Goal: Task Accomplishment & Management: Use online tool/utility

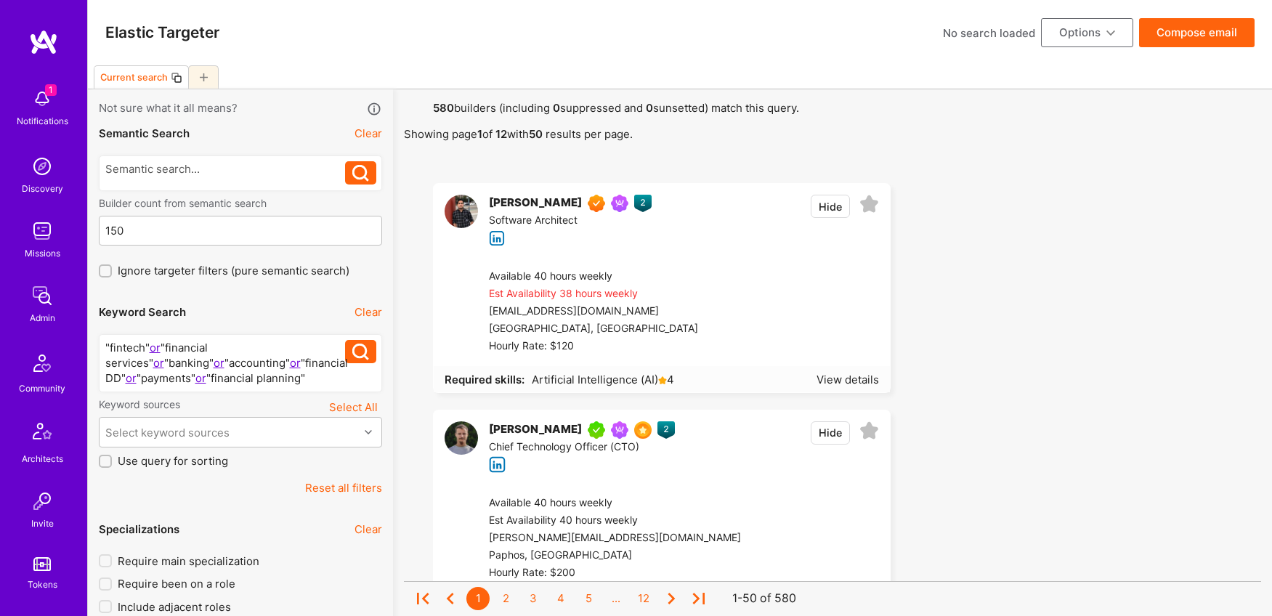
click at [1101, 38] on button "Options" at bounding box center [1087, 32] width 92 height 29
click at [1085, 181] on button "Load Search" at bounding box center [1066, 176] width 133 height 37
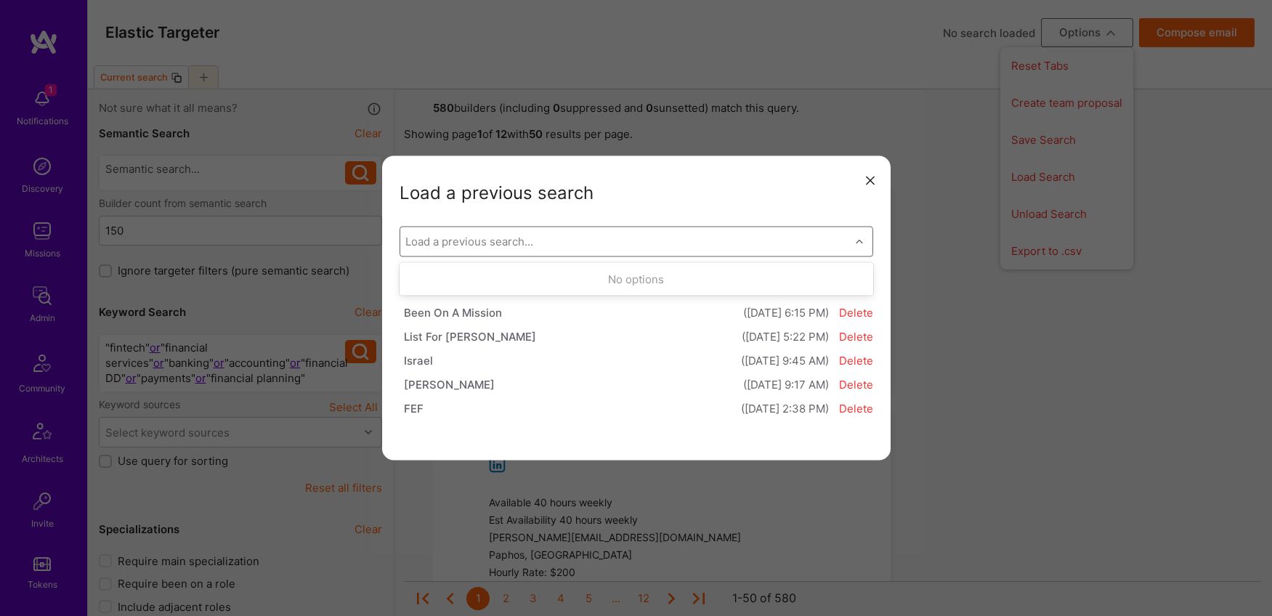
click at [855, 237] on div "modal" at bounding box center [861, 241] width 23 height 19
click at [856, 238] on icon "modal" at bounding box center [859, 241] width 7 height 7
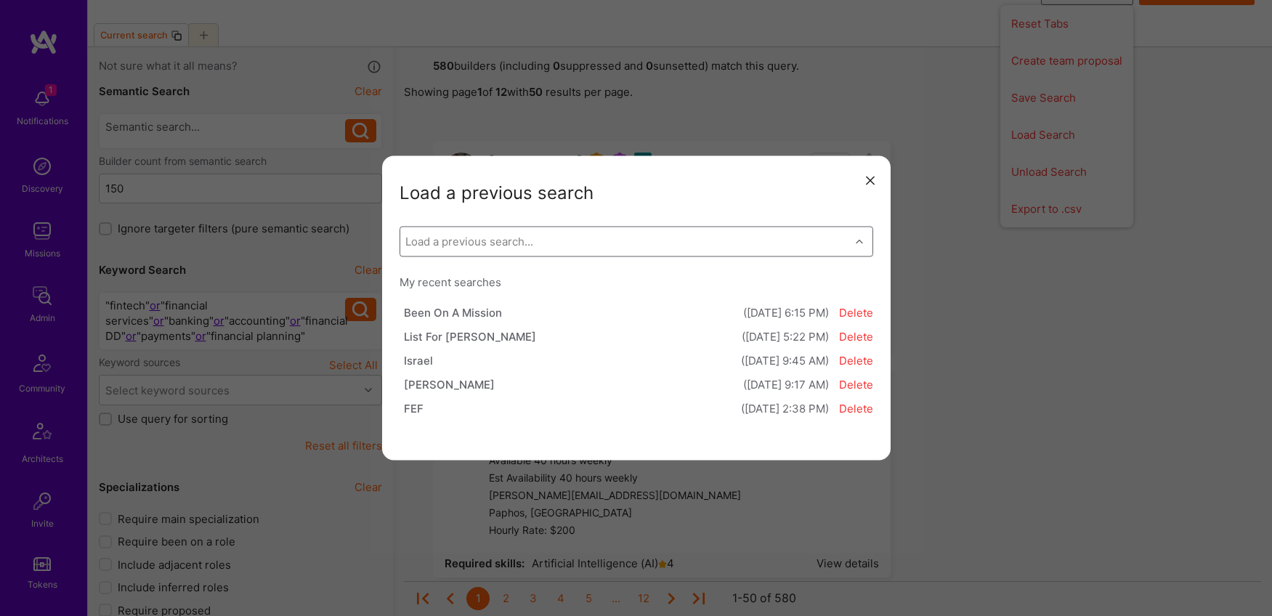
scroll to position [53, 0]
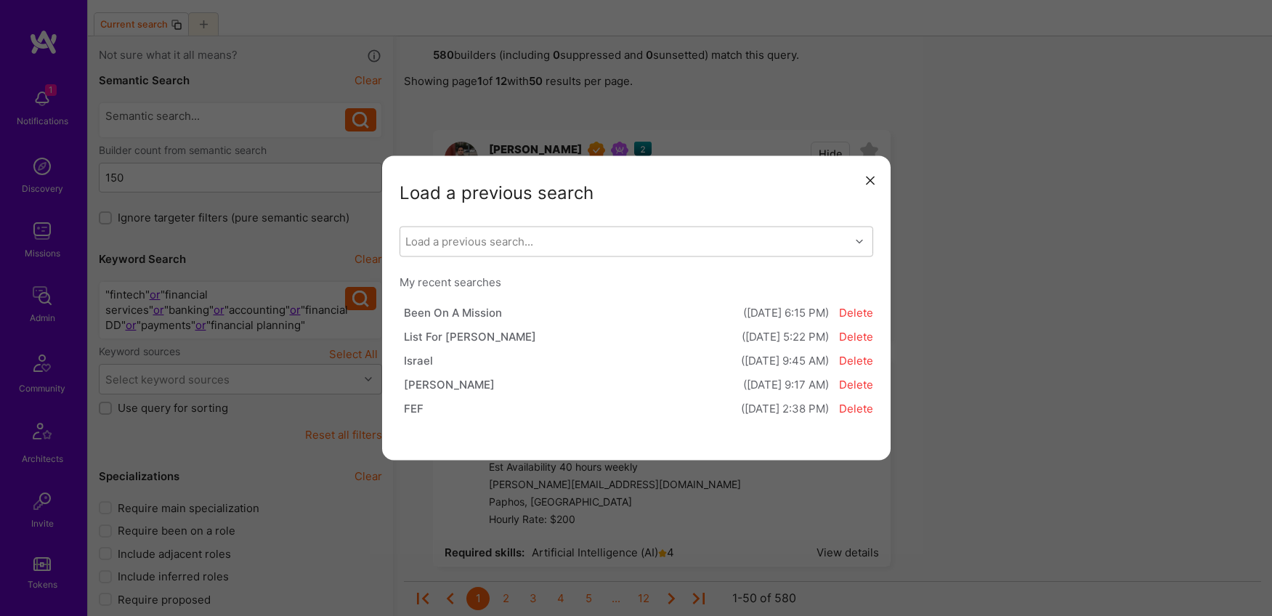
click at [872, 181] on icon "modal" at bounding box center [870, 180] width 9 height 9
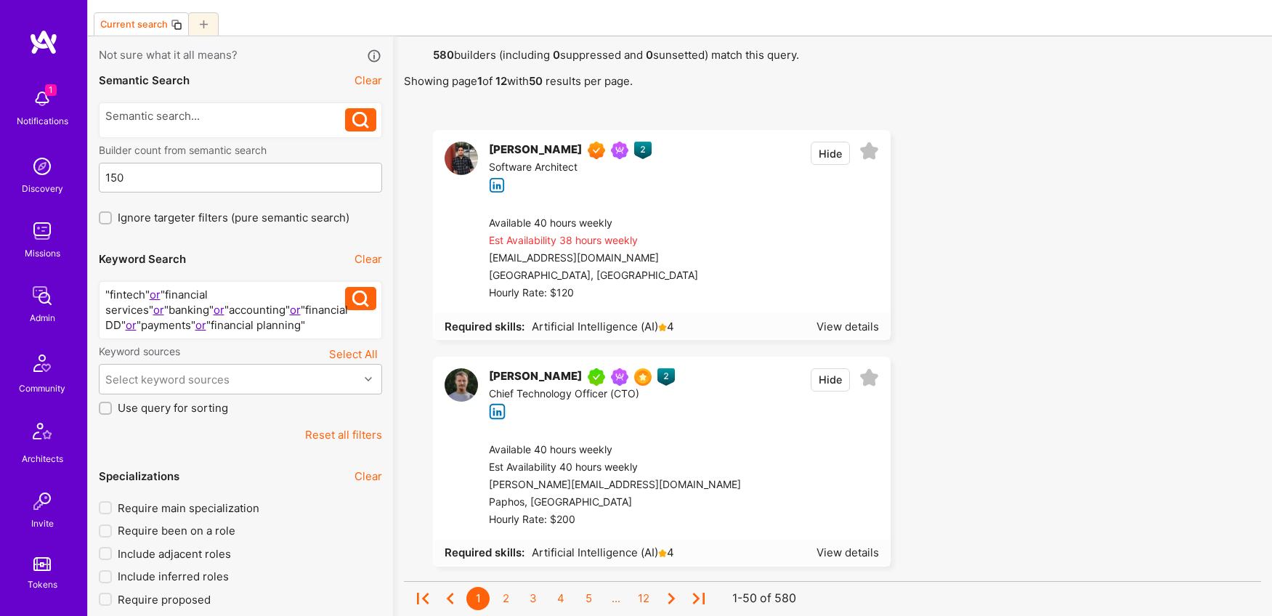
scroll to position [0, 0]
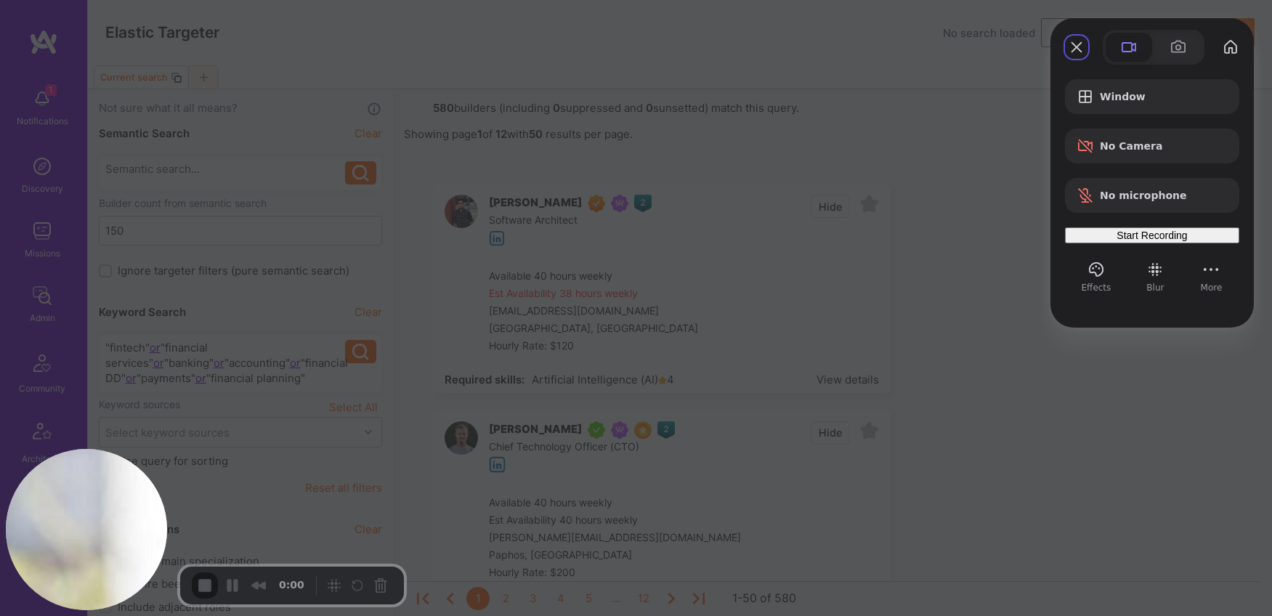
click at [1144, 241] on span "Start Recording" at bounding box center [1152, 236] width 70 height 12
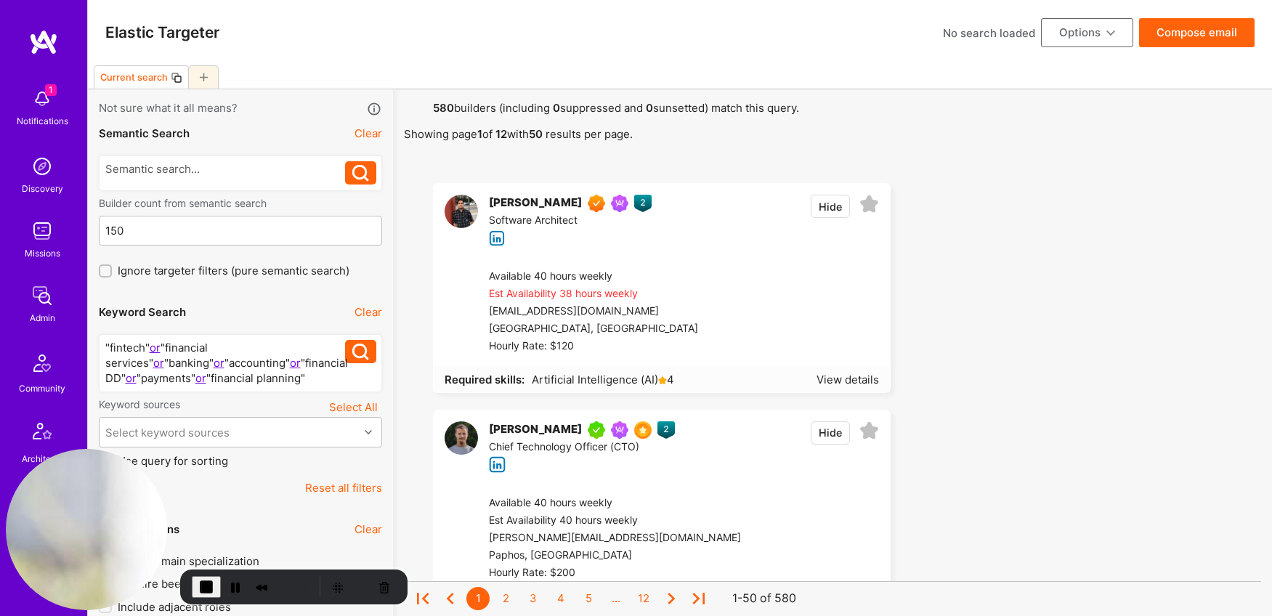
click at [1081, 36] on button "Options" at bounding box center [1087, 32] width 92 height 29
click at [1065, 179] on button "Load Search" at bounding box center [1066, 176] width 133 height 37
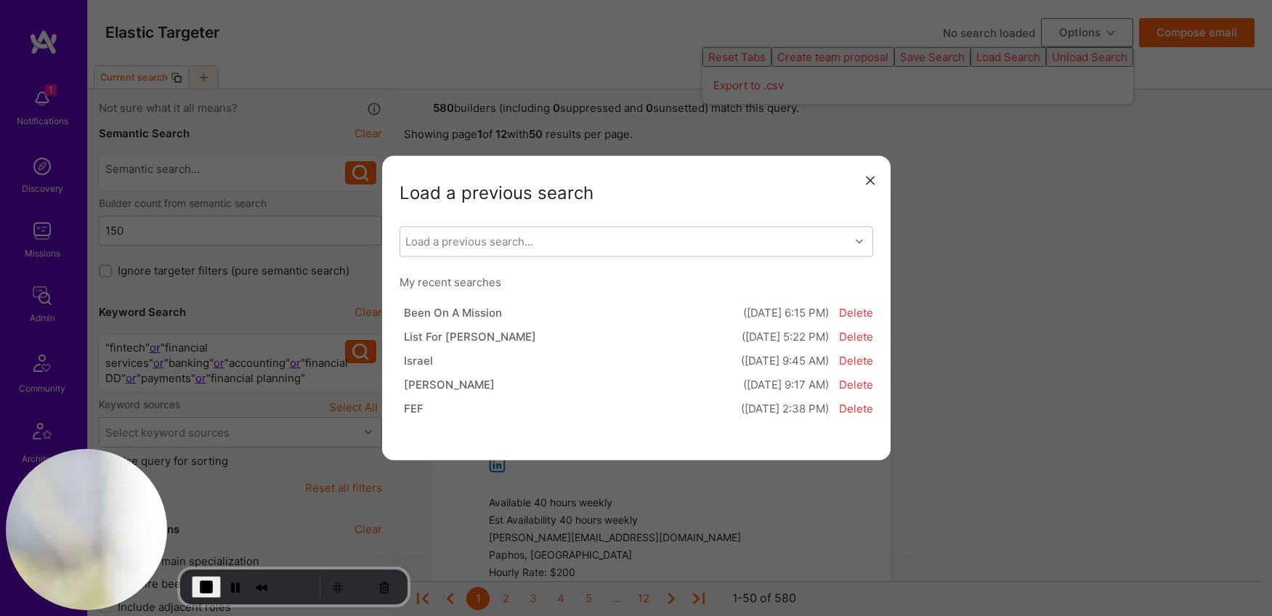
click at [212, 589] on span "End Recording" at bounding box center [206, 586] width 17 height 17
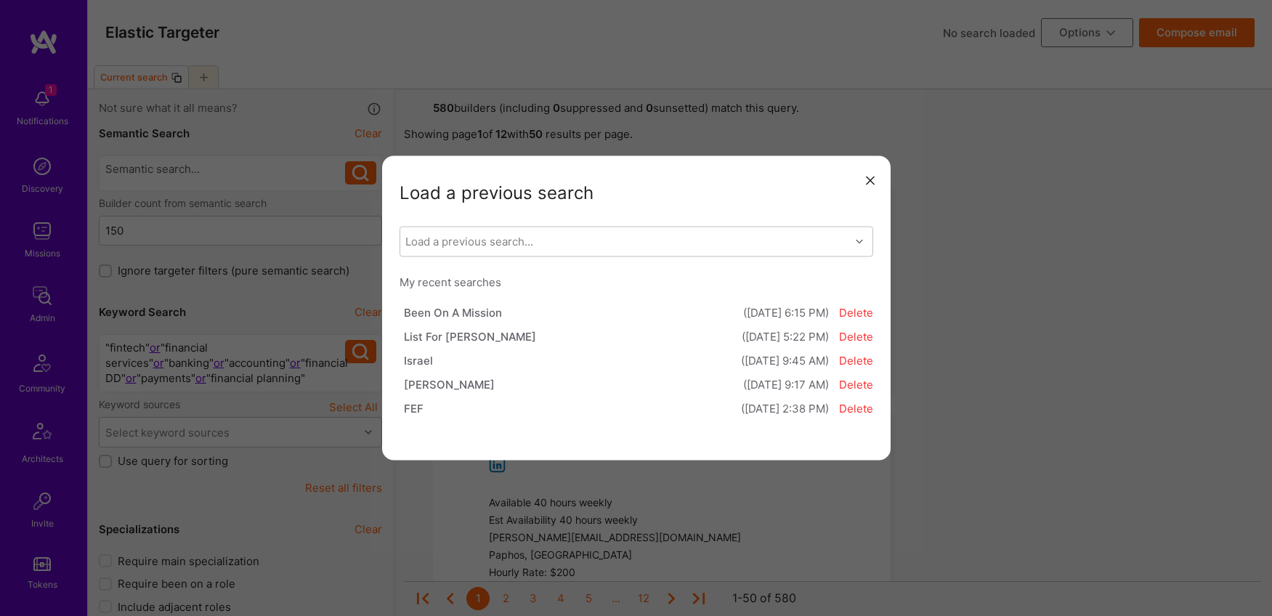
click at [870, 179] on icon "modal" at bounding box center [870, 180] width 9 height 9
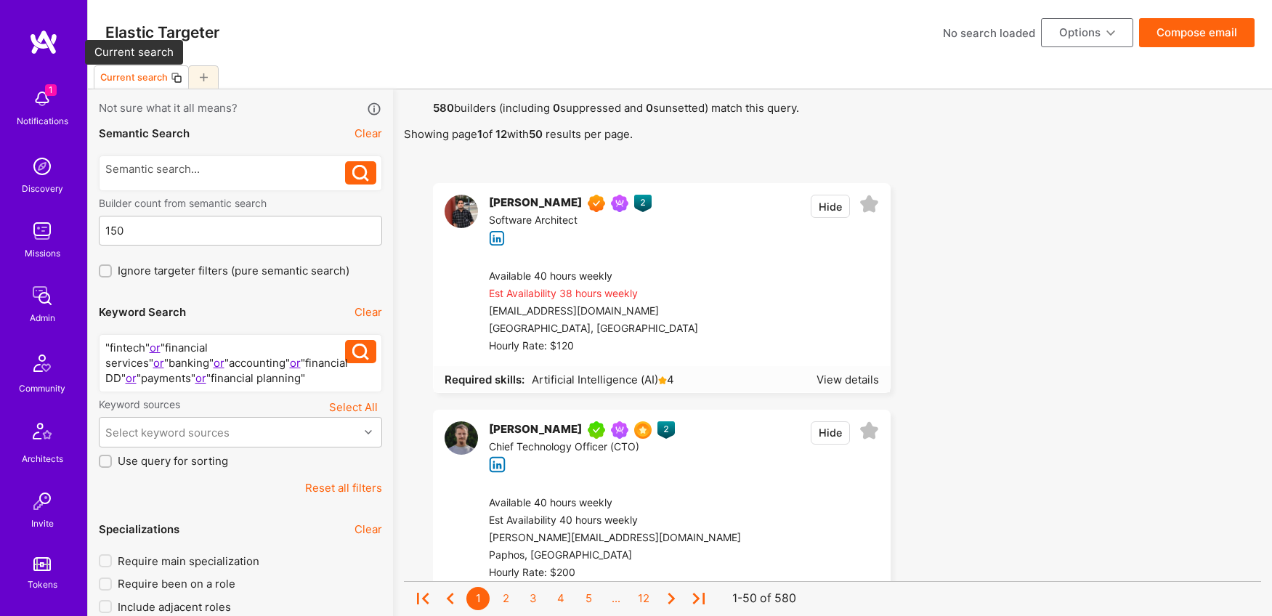
click at [135, 80] on div "Current search" at bounding box center [134, 77] width 68 height 11
click at [135, 80] on input at bounding box center [172, 77] width 157 height 24
click at [366, 63] on div "Elastic Targeter No search loaded Options Compose email" at bounding box center [680, 32] width 1184 height 65
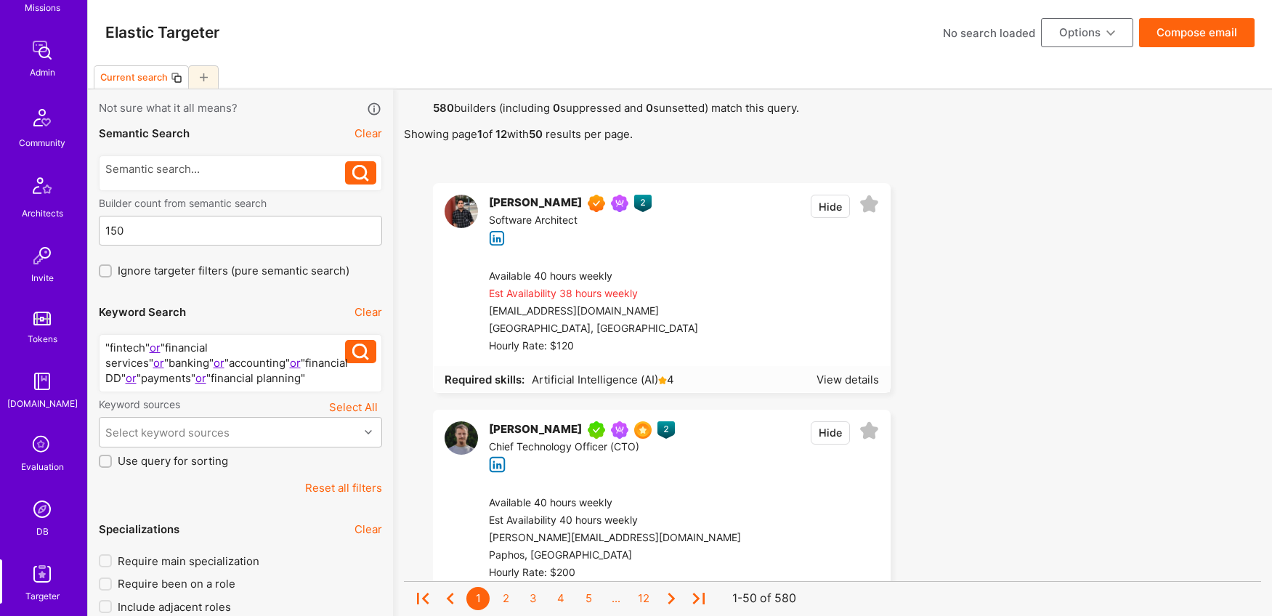
scroll to position [310, 0]
click at [39, 448] on img at bounding box center [42, 445] width 29 height 29
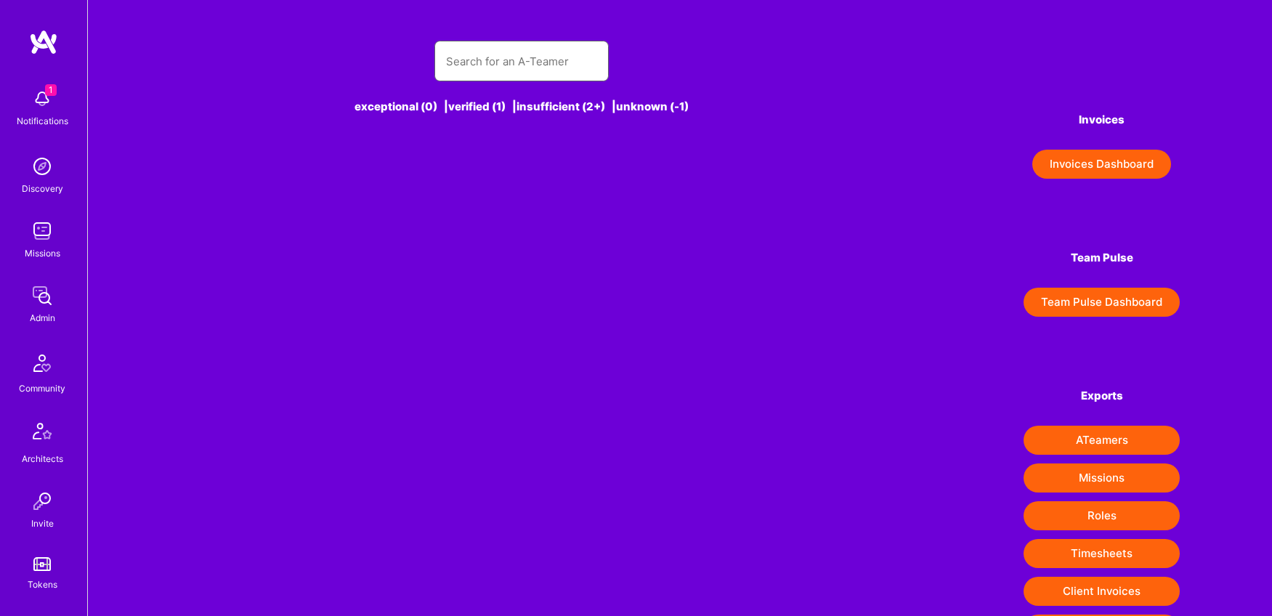
click at [452, 48] on input "text" at bounding box center [521, 61] width 151 height 37
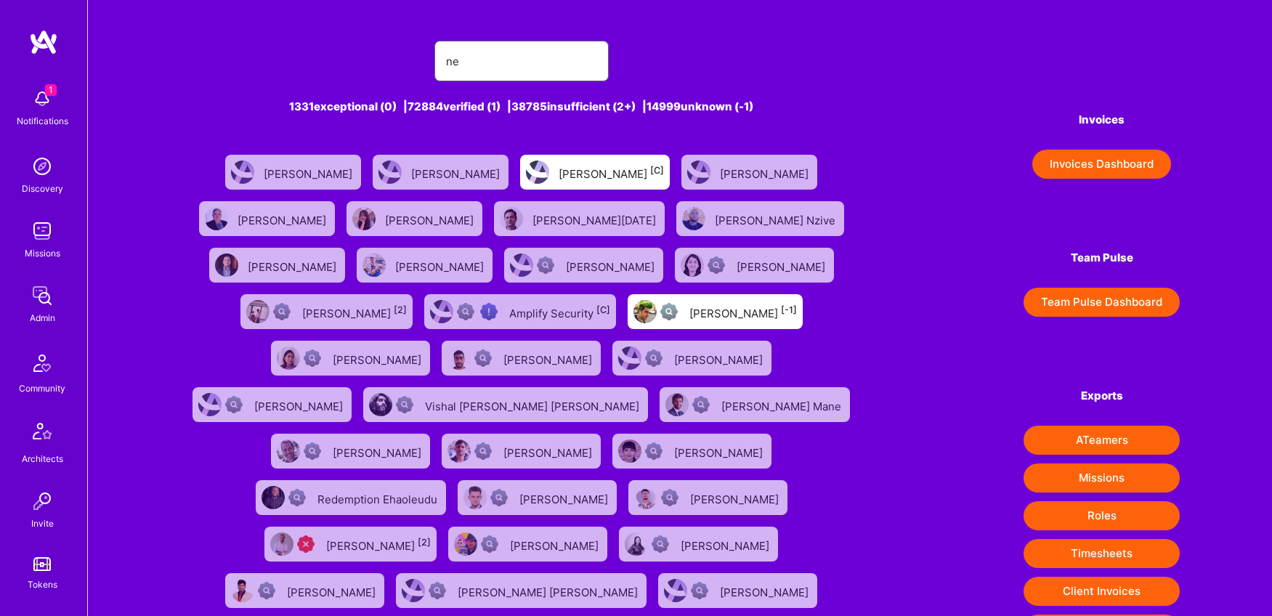
type input "Ned Moorfield"
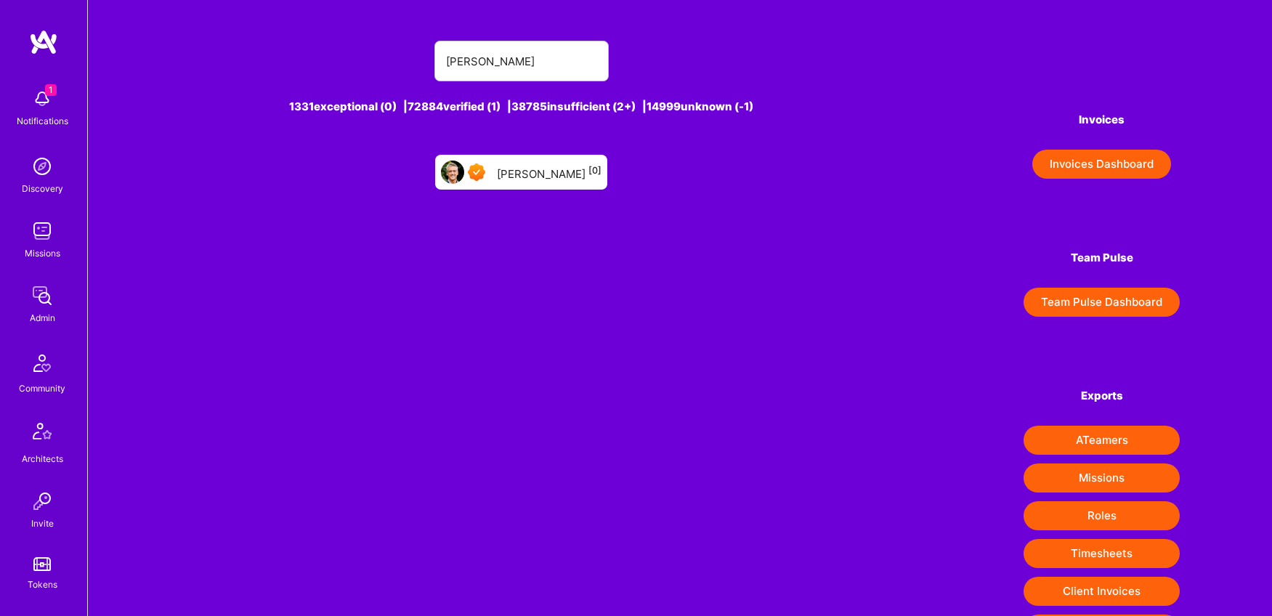
click at [533, 187] on div "Ned Moorfield [0]" at bounding box center [521, 172] width 172 height 35
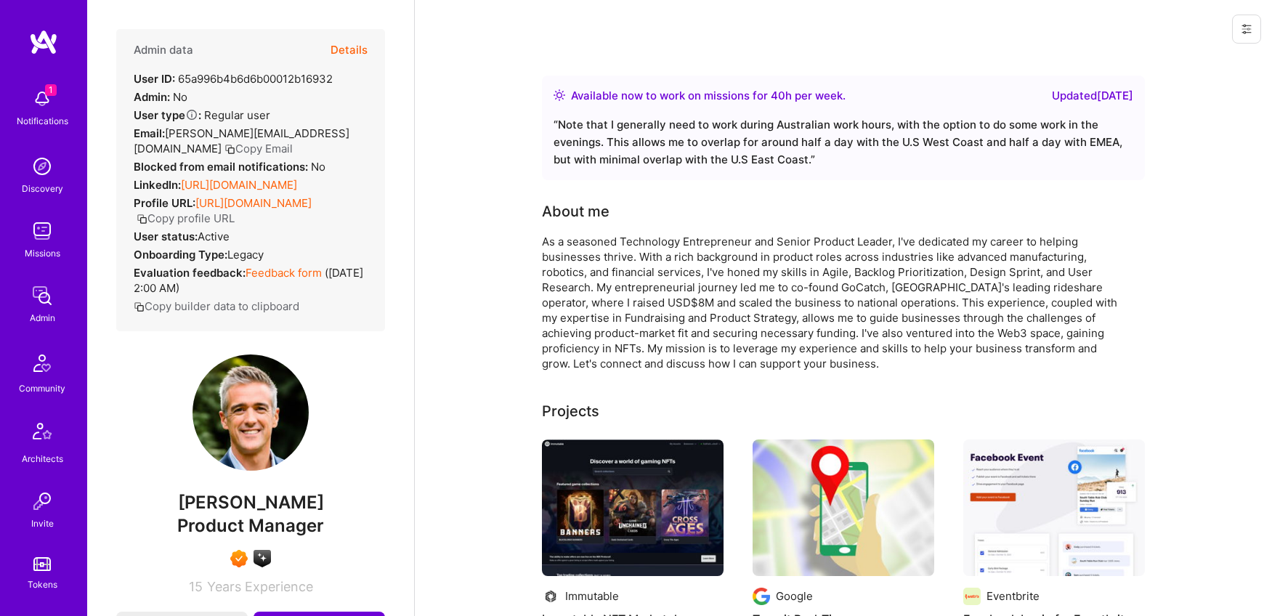
scroll to position [7, 0]
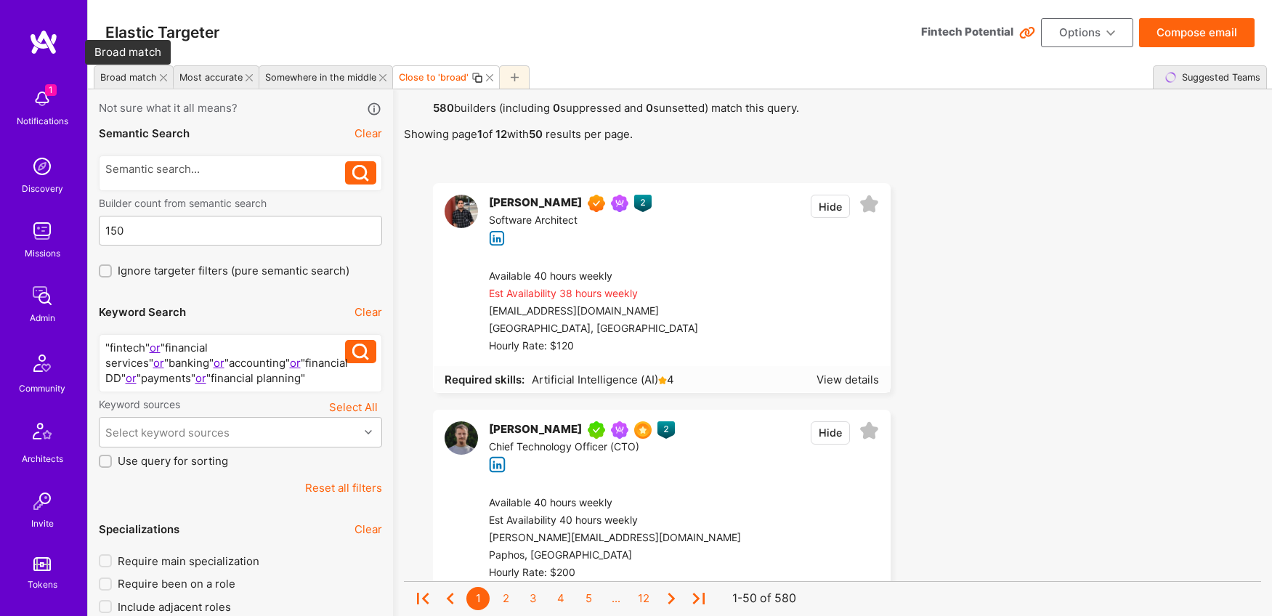
click at [137, 78] on div "Broad match" at bounding box center [128, 77] width 57 height 11
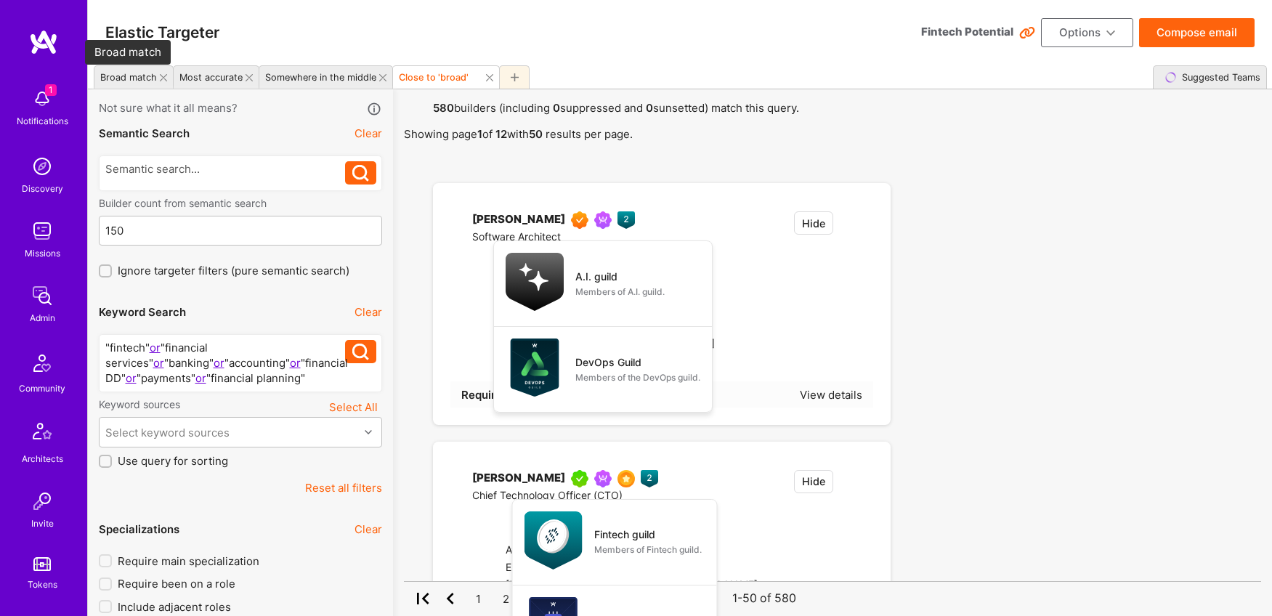
checkbox input "false"
type input "0"
type input "5"
checkbox input "false"
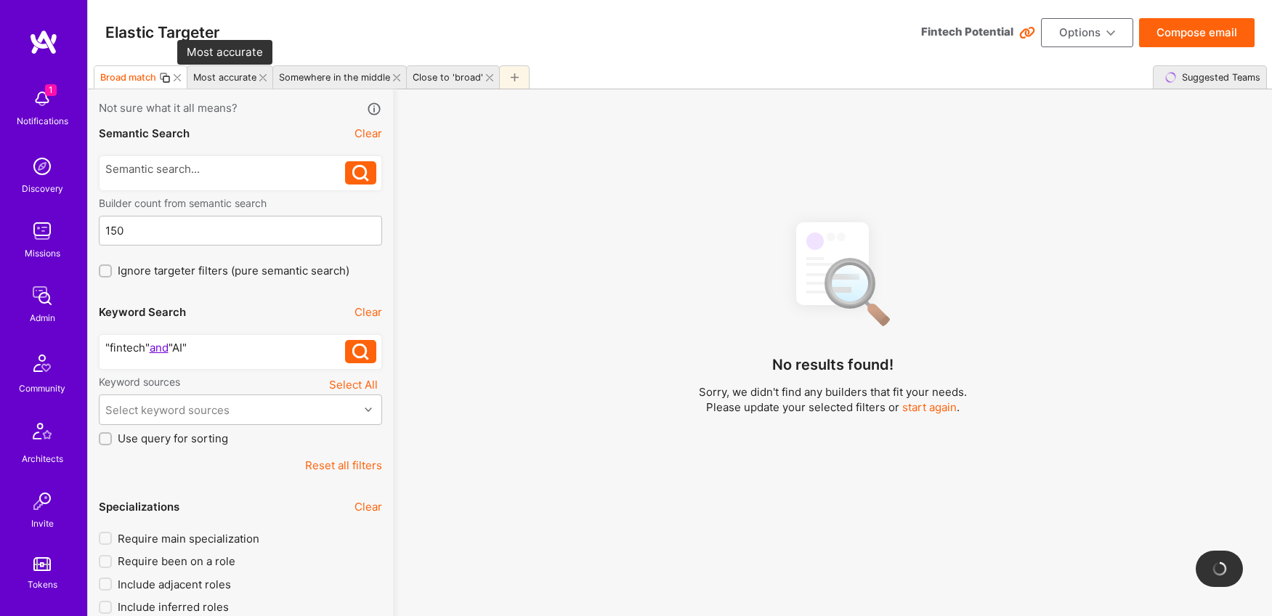
click at [219, 80] on div "Most accurate" at bounding box center [224, 77] width 63 height 11
type input "1"
click at [342, 81] on div "Somewhere in the middle" at bounding box center [335, 77] width 111 height 11
checkbox input "true"
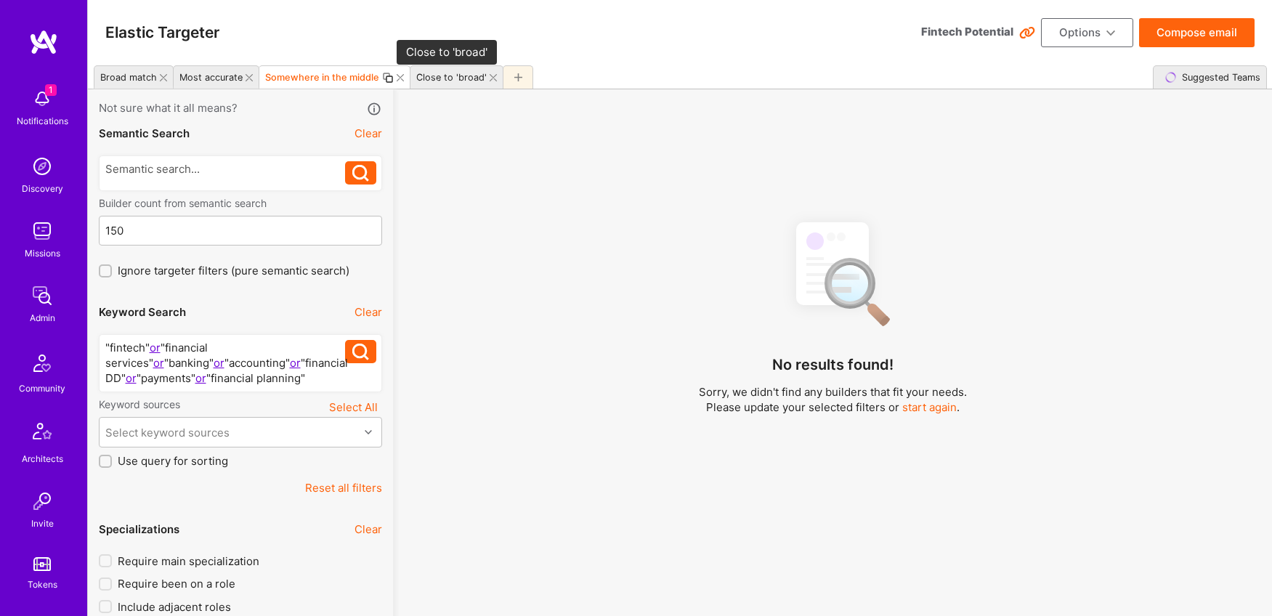
click at [450, 80] on div "Close to 'broad'" at bounding box center [451, 77] width 70 height 11
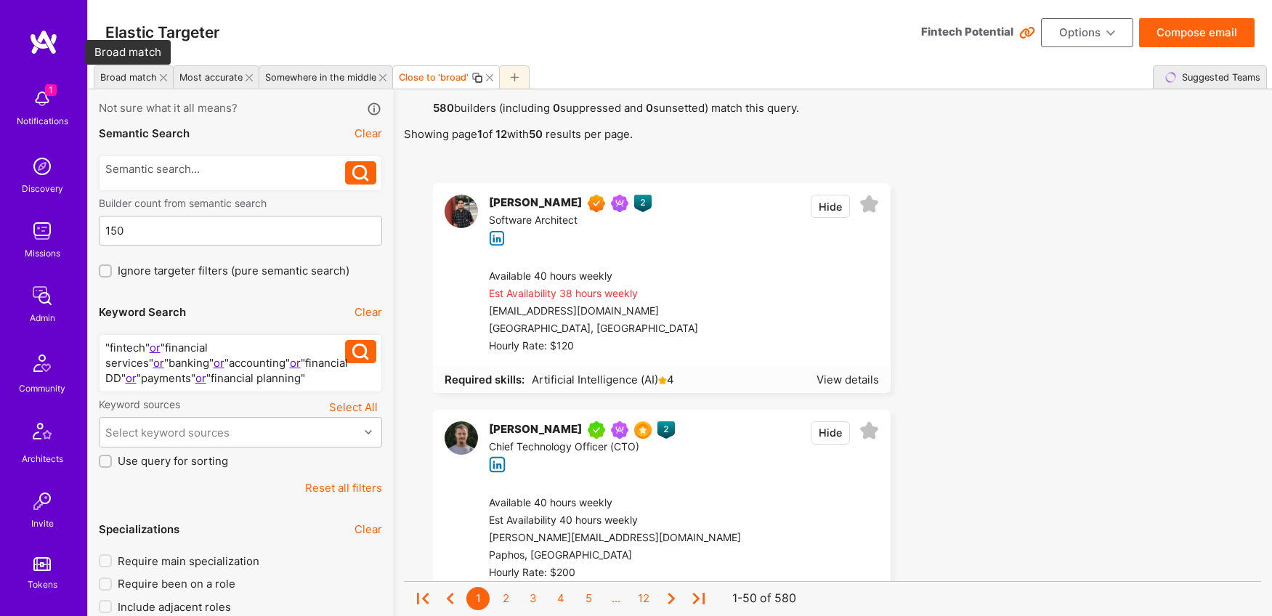
click at [129, 82] on div "Broad match" at bounding box center [128, 77] width 57 height 11
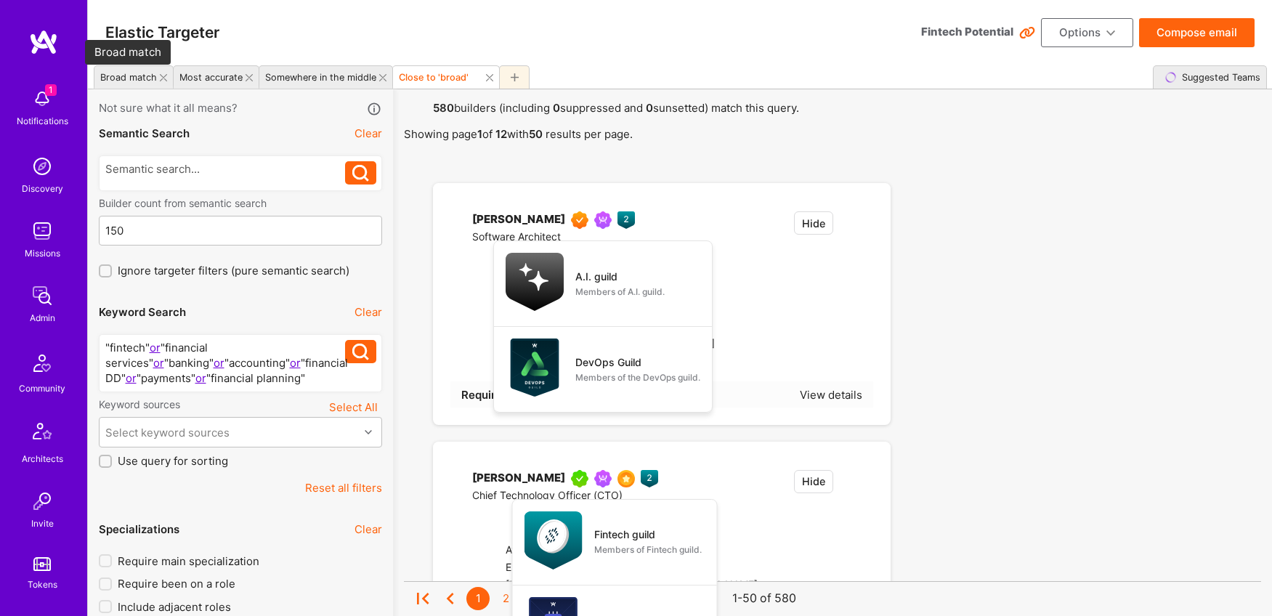
checkbox input "false"
type input "0"
type input "5"
checkbox input "false"
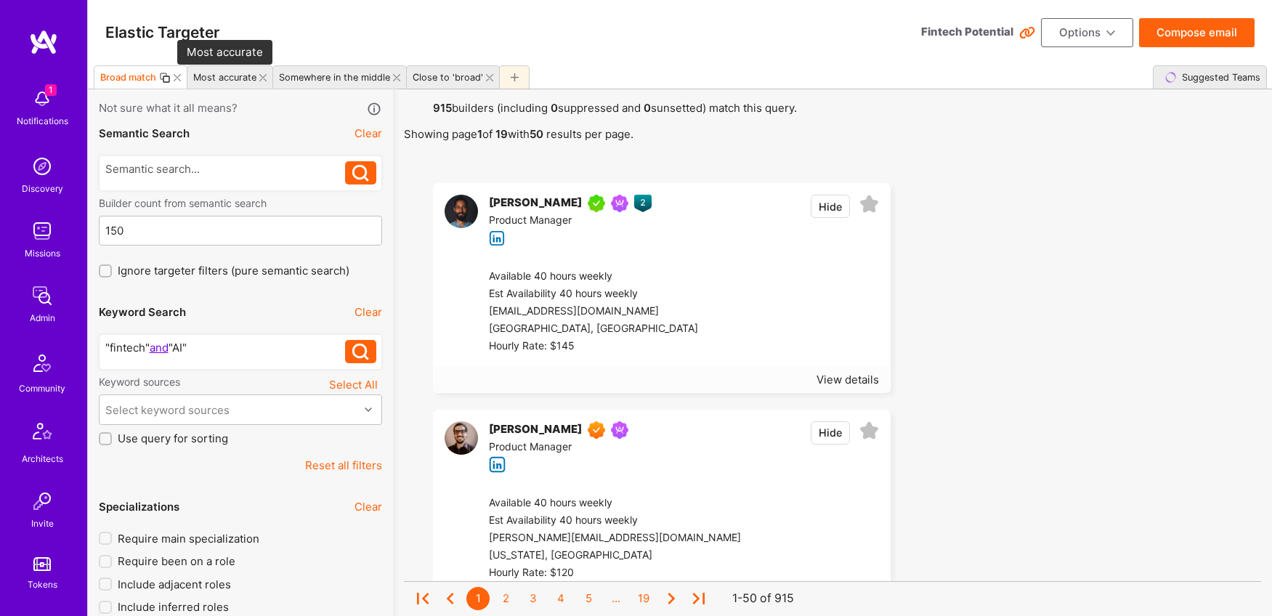
click at [231, 78] on div "Most accurate" at bounding box center [224, 77] width 63 height 11
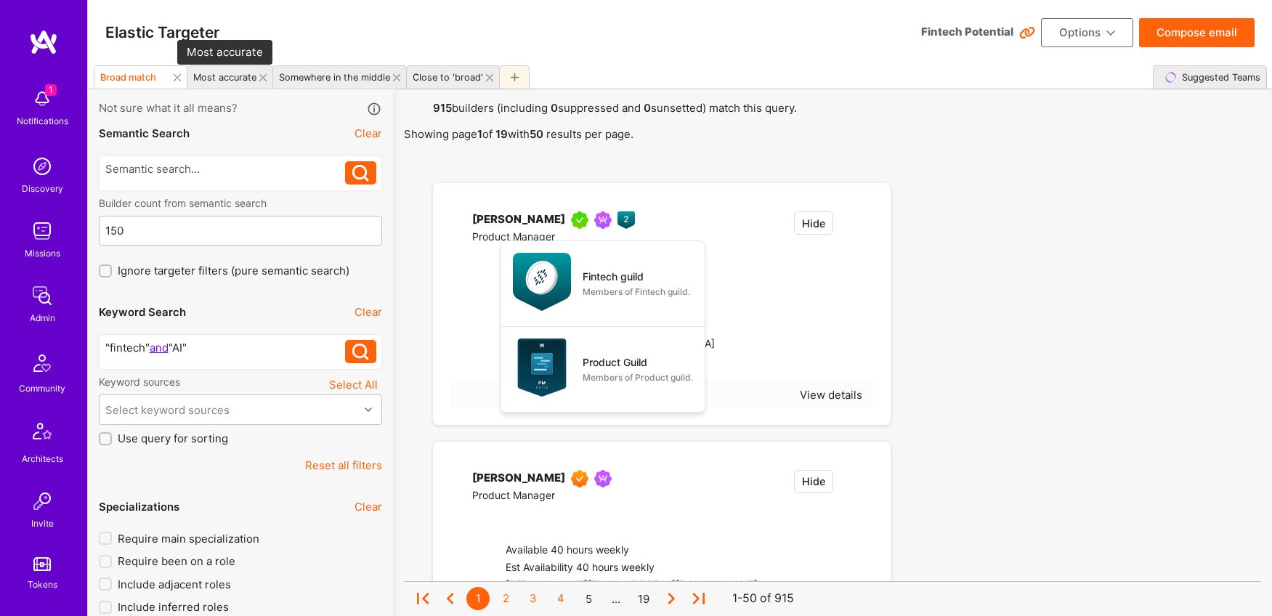
type input "1"
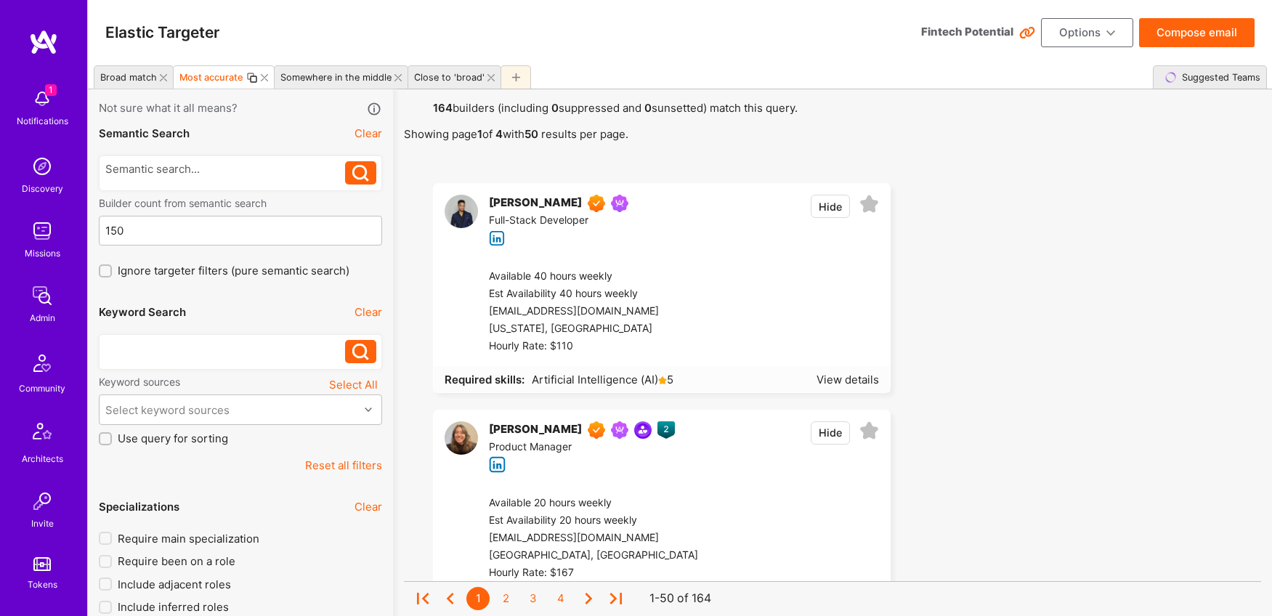
click at [1105, 34] on button "Options" at bounding box center [1087, 32] width 92 height 29
click at [1050, 244] on button "Export to .csv" at bounding box center [1066, 250] width 133 height 37
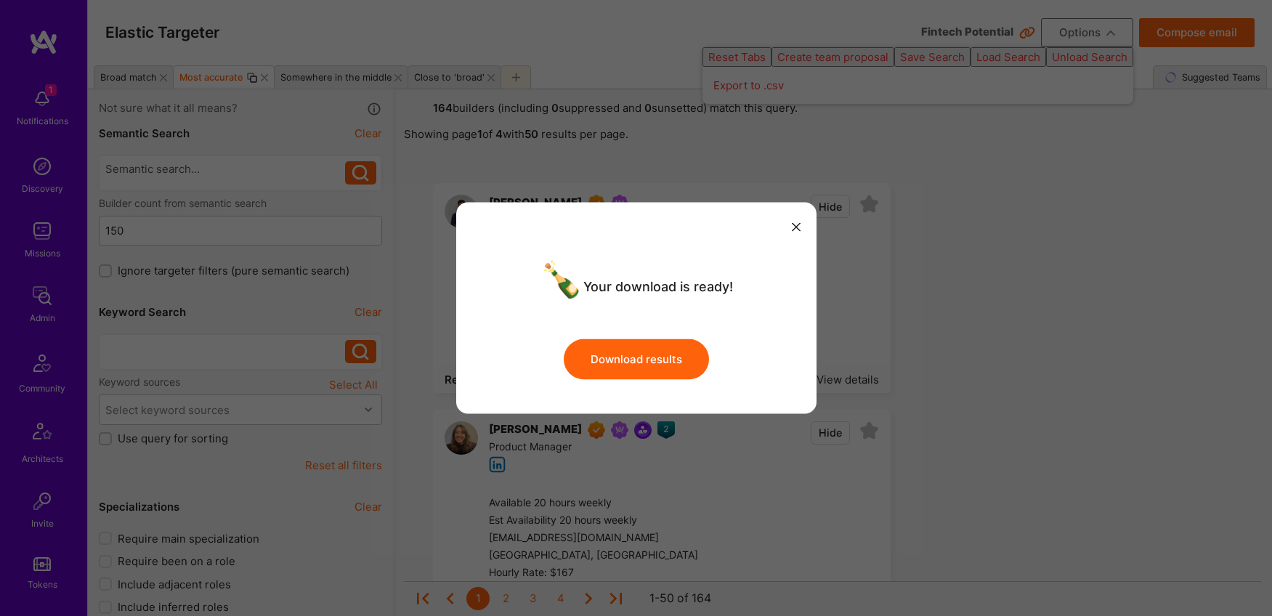
click at [649, 366] on button "Download results" at bounding box center [636, 359] width 145 height 41
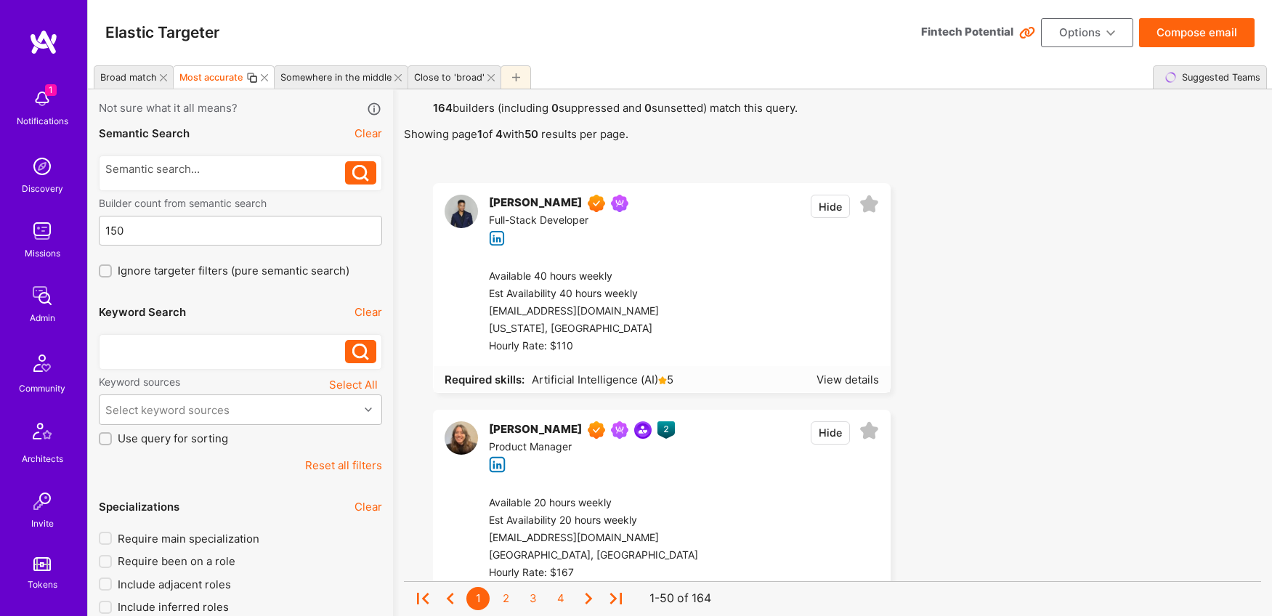
click at [187, 26] on h3 "Elastic Targeter" at bounding box center [162, 32] width 114 height 18
copy h3 "Targeter"
click at [196, 78] on div "Most accurate" at bounding box center [211, 77] width 64 height 11
click at [196, 78] on input at bounding box center [252, 77] width 157 height 24
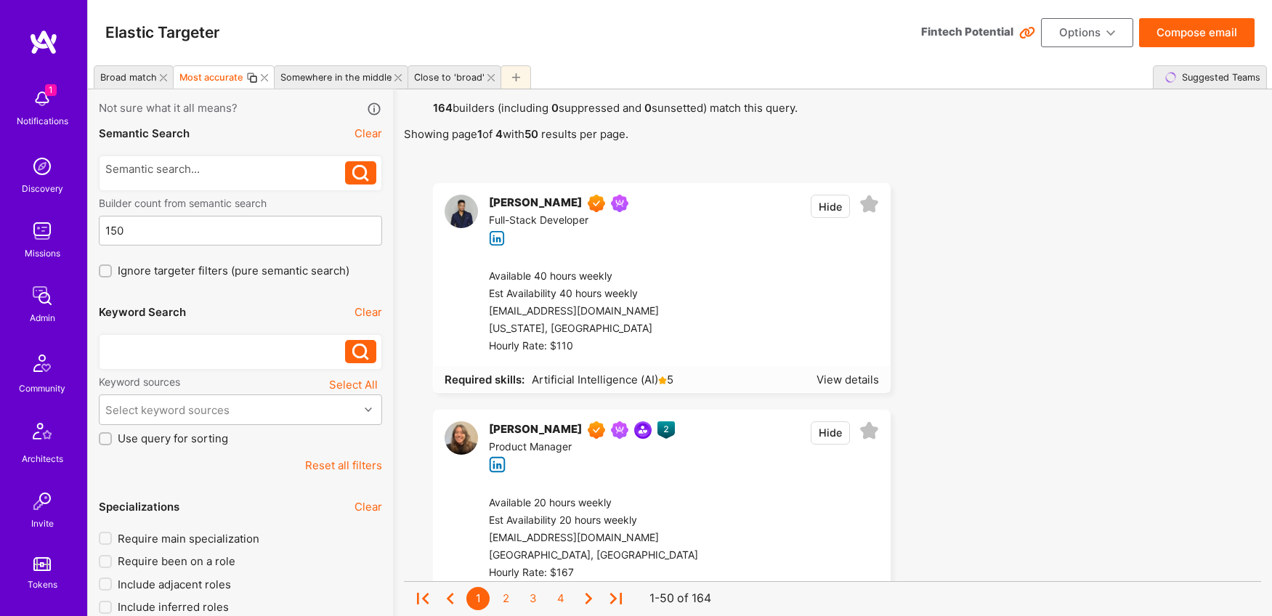
click at [313, 39] on div "Elastic Targeter Fintech Potential Options Compose email" at bounding box center [680, 32] width 1184 height 65
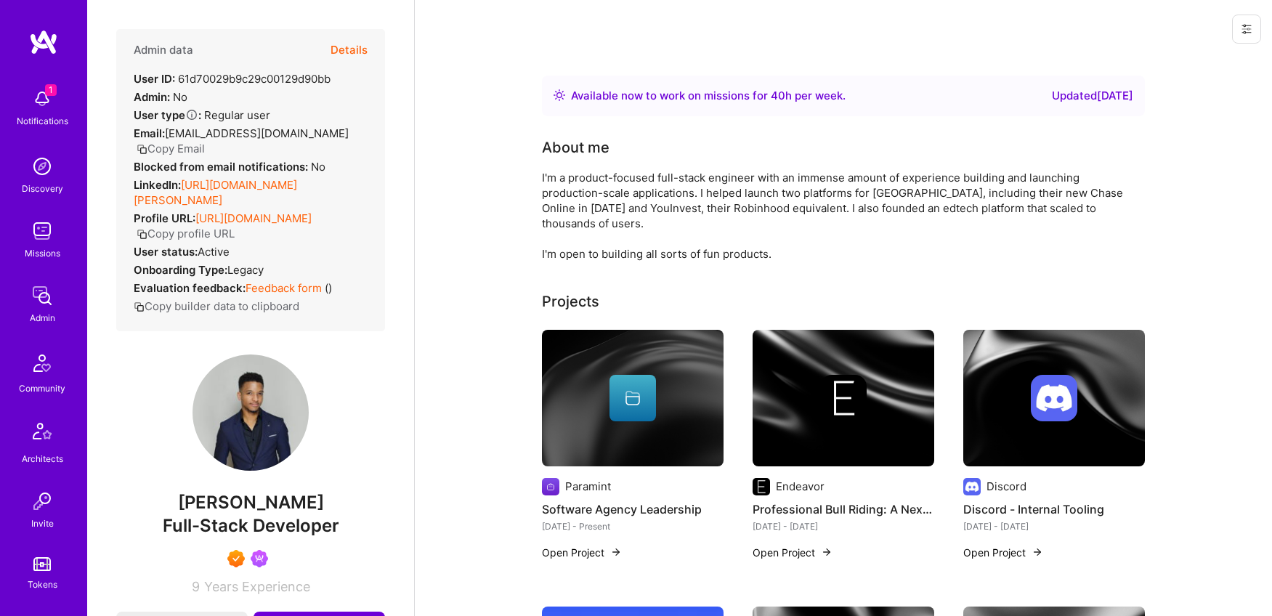
click at [363, 44] on button "Details" at bounding box center [349, 50] width 37 height 42
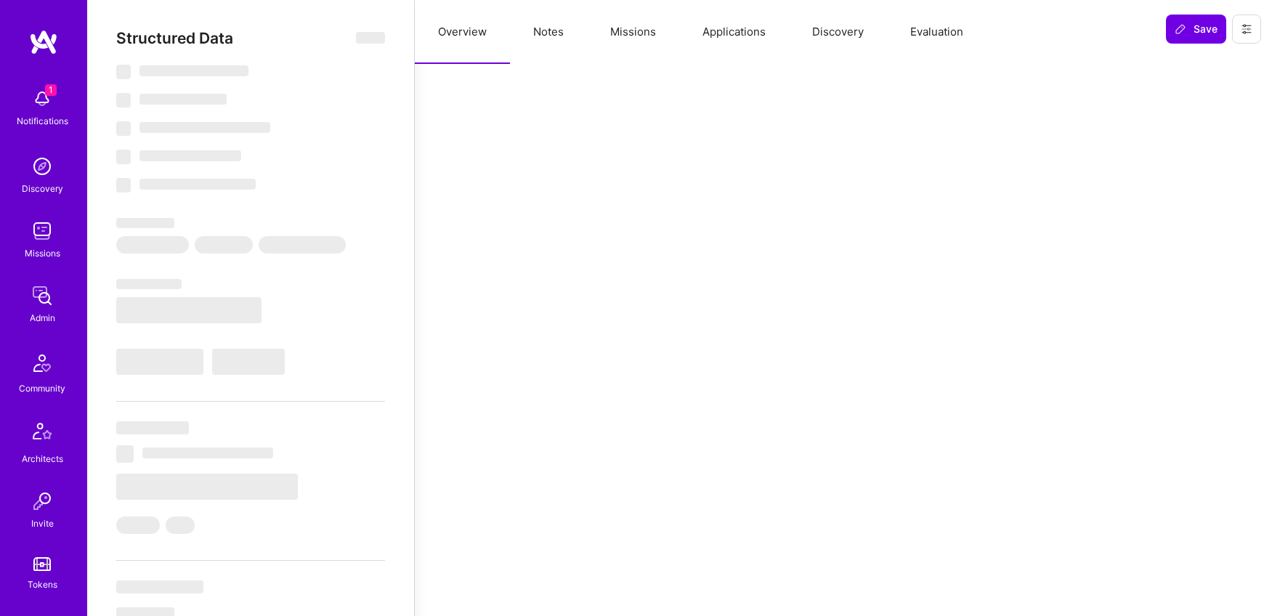
click at [542, 36] on button "Notes" at bounding box center [548, 32] width 77 height 64
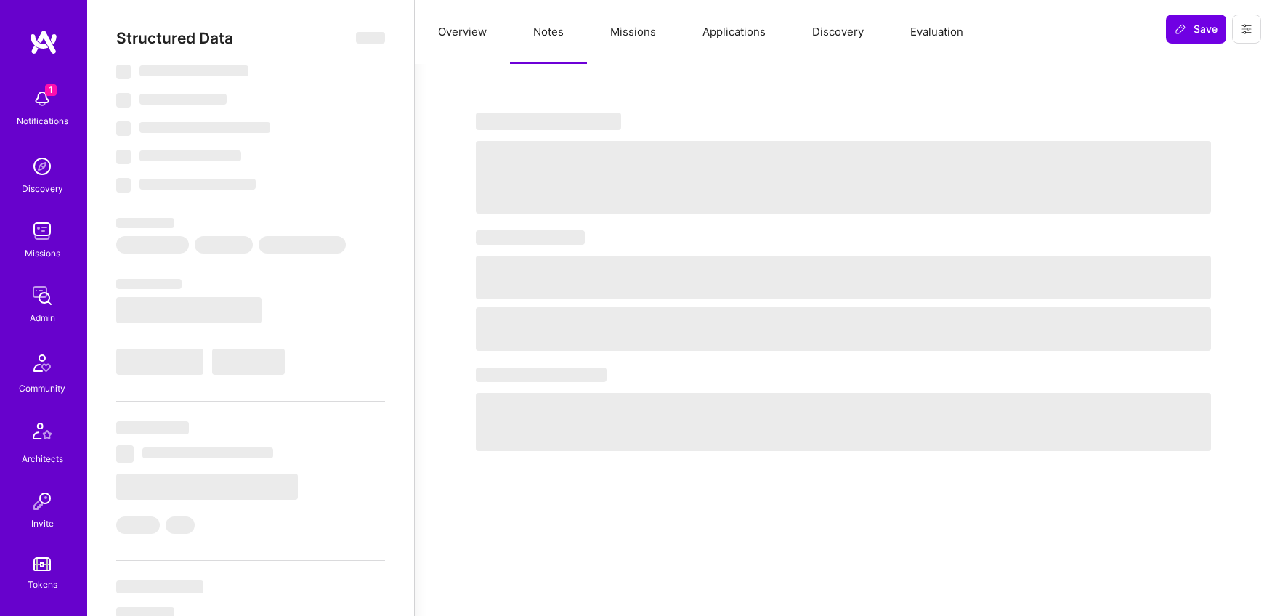
select select "Right Now"
select select "7"
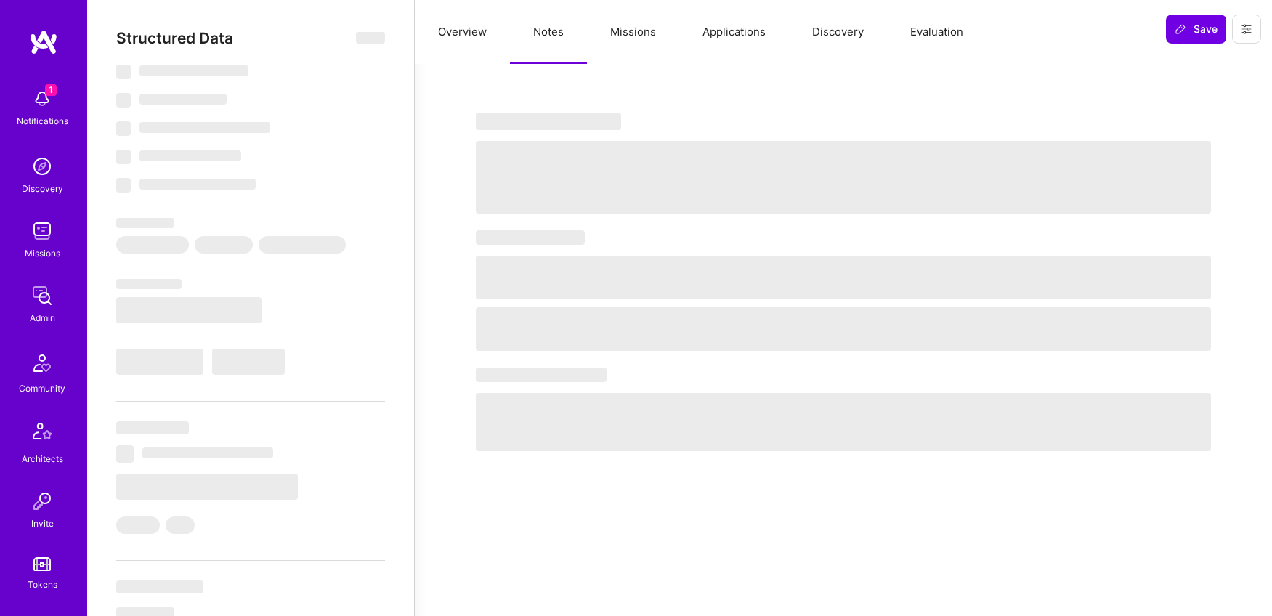
select select "US"
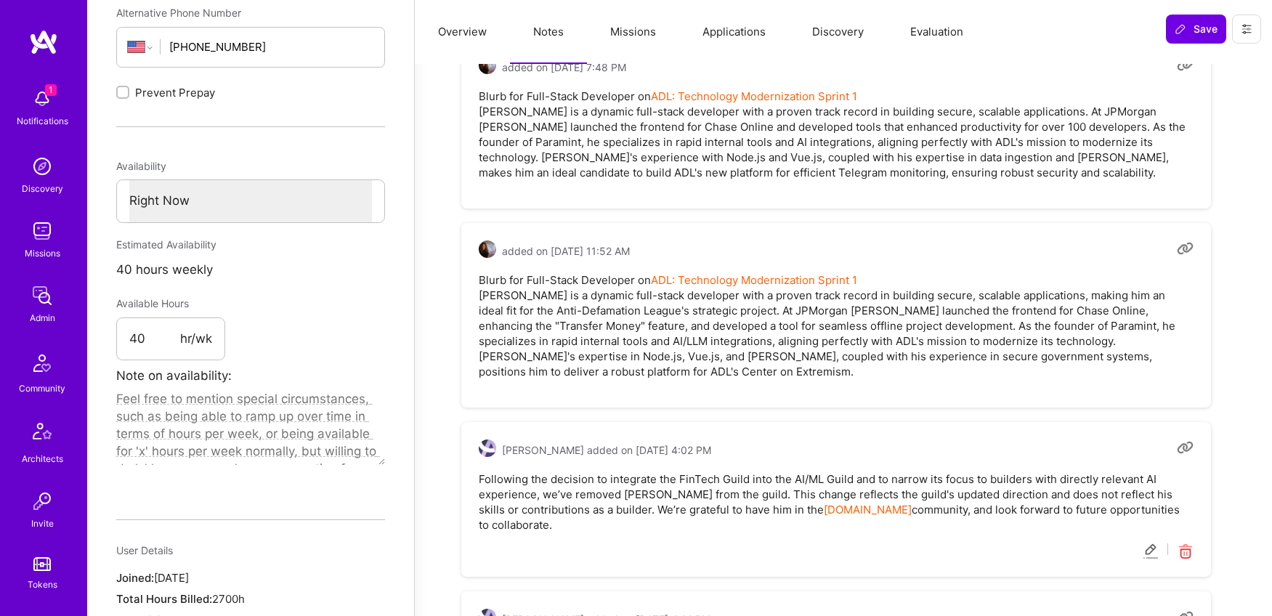
scroll to position [778, 0]
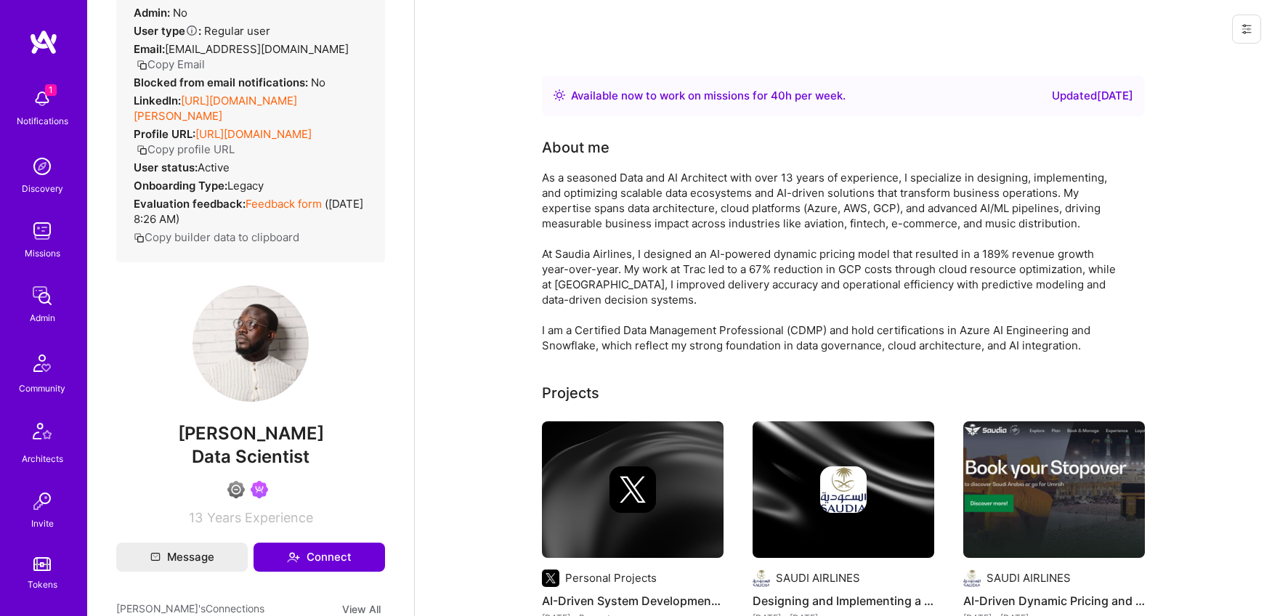
scroll to position [87, 0]
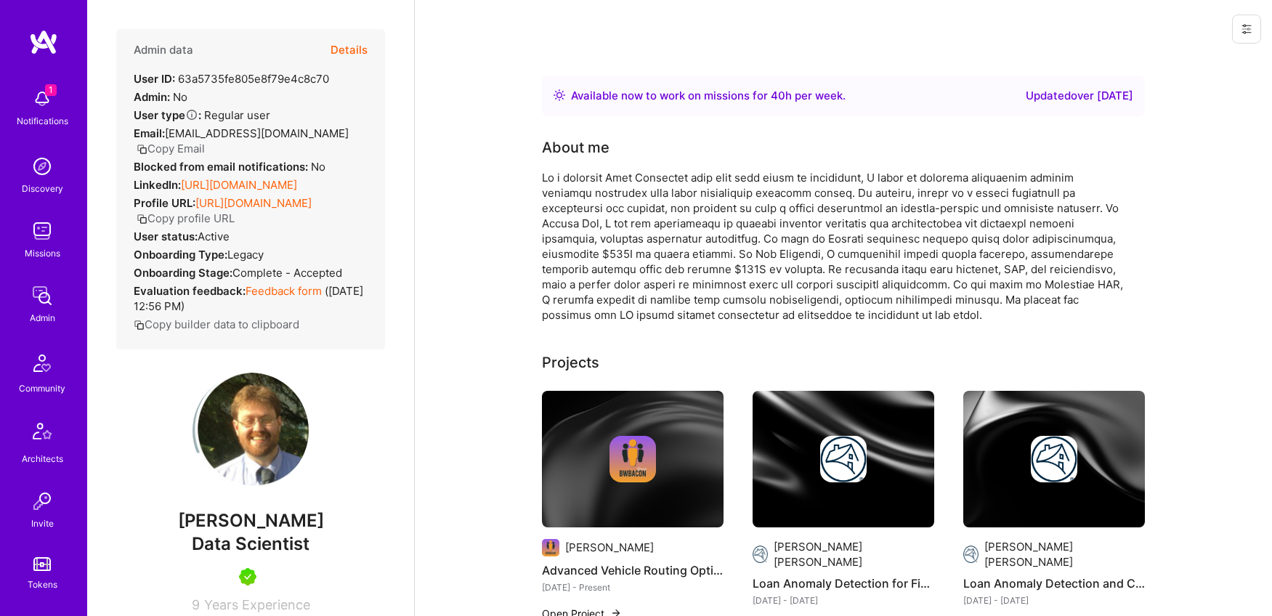
click at [351, 49] on button "Details" at bounding box center [349, 50] width 37 height 42
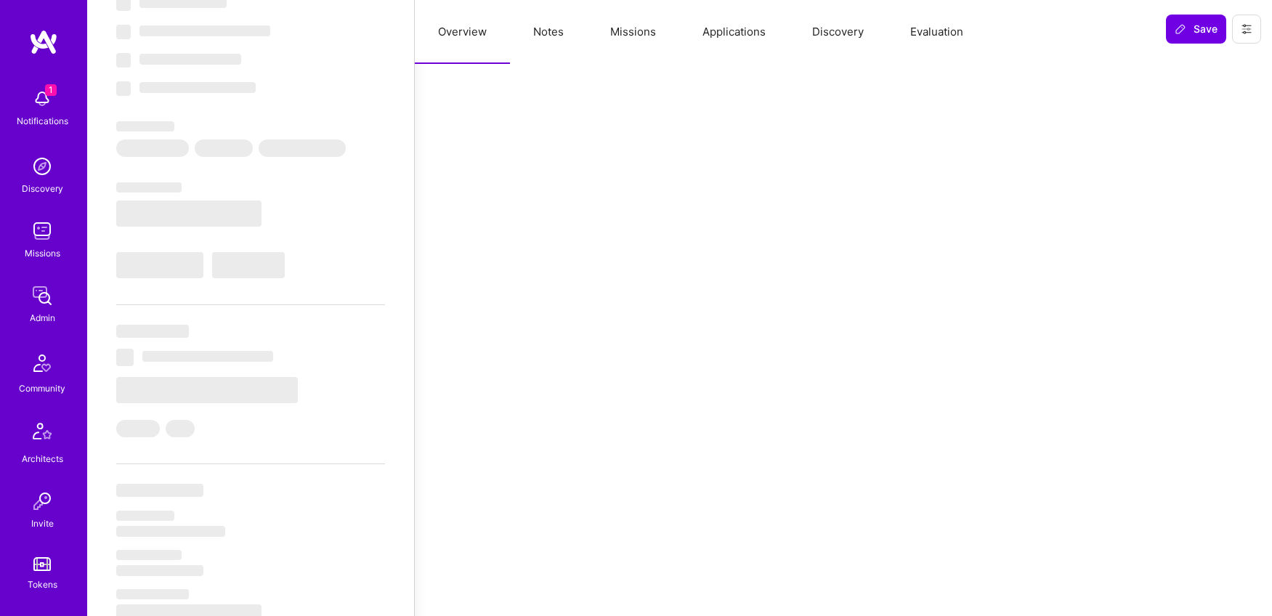
scroll to position [108, 0]
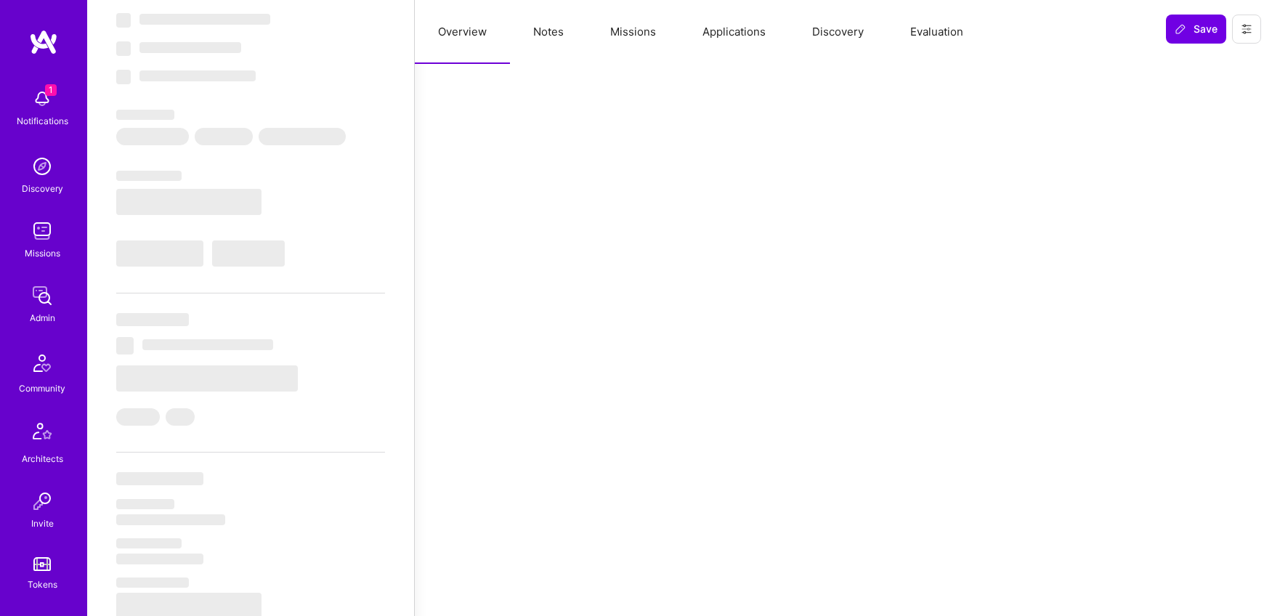
click at [554, 31] on button "Notes" at bounding box center [548, 32] width 77 height 64
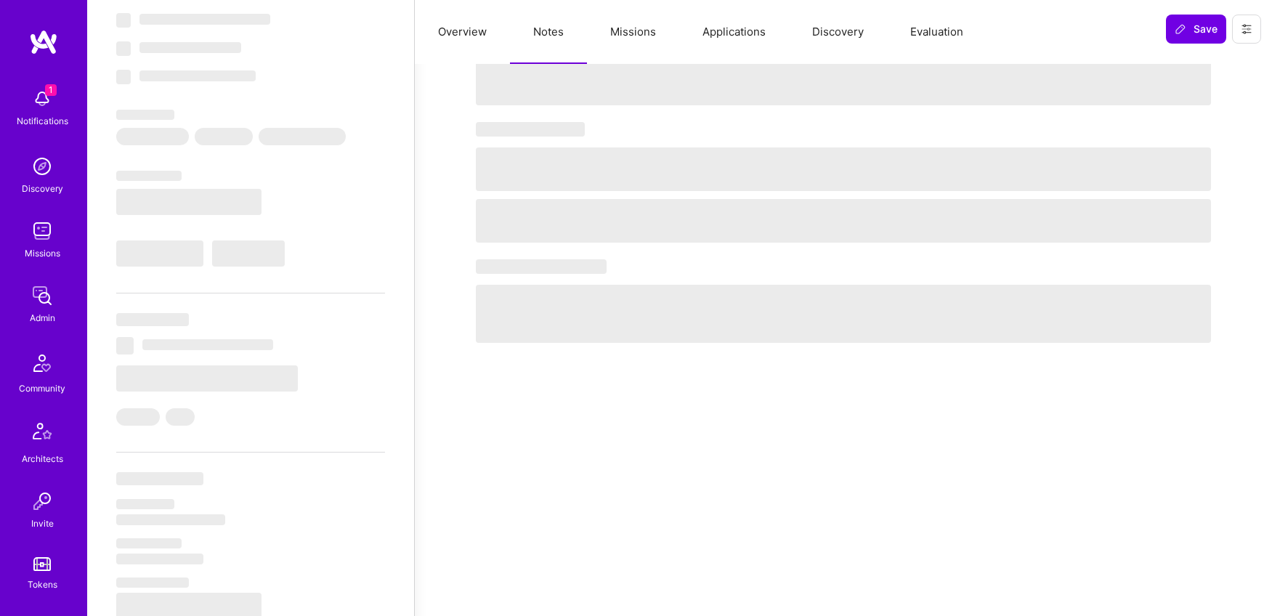
select select "Right Now"
select select "5"
select select "4"
select select "7"
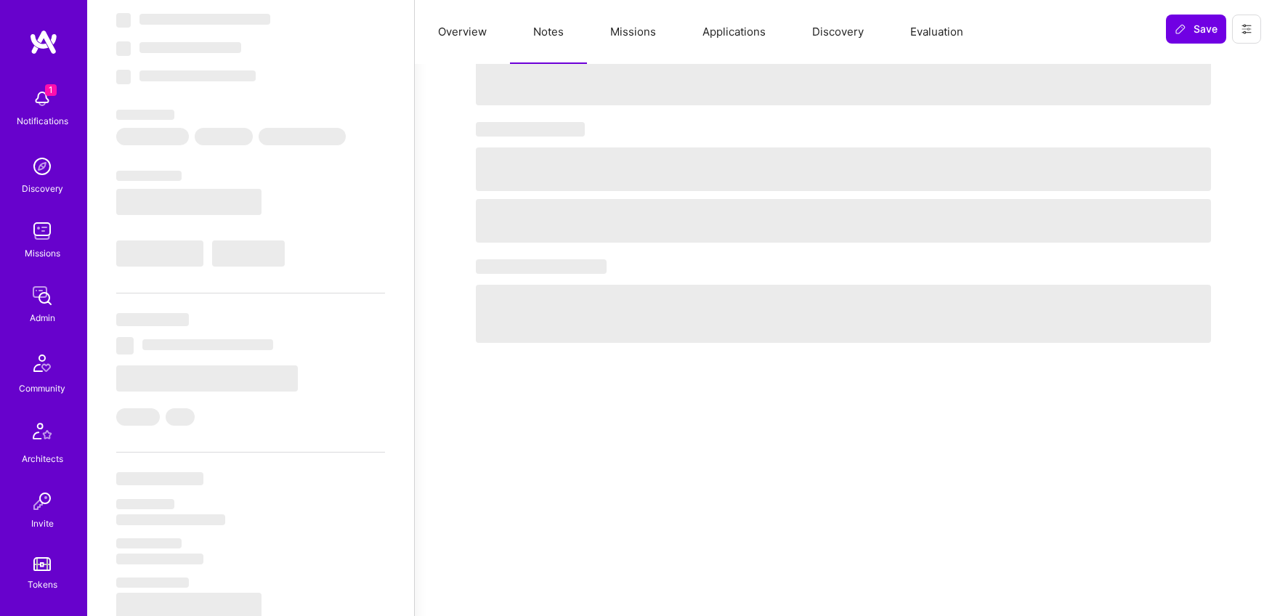
select select "US"
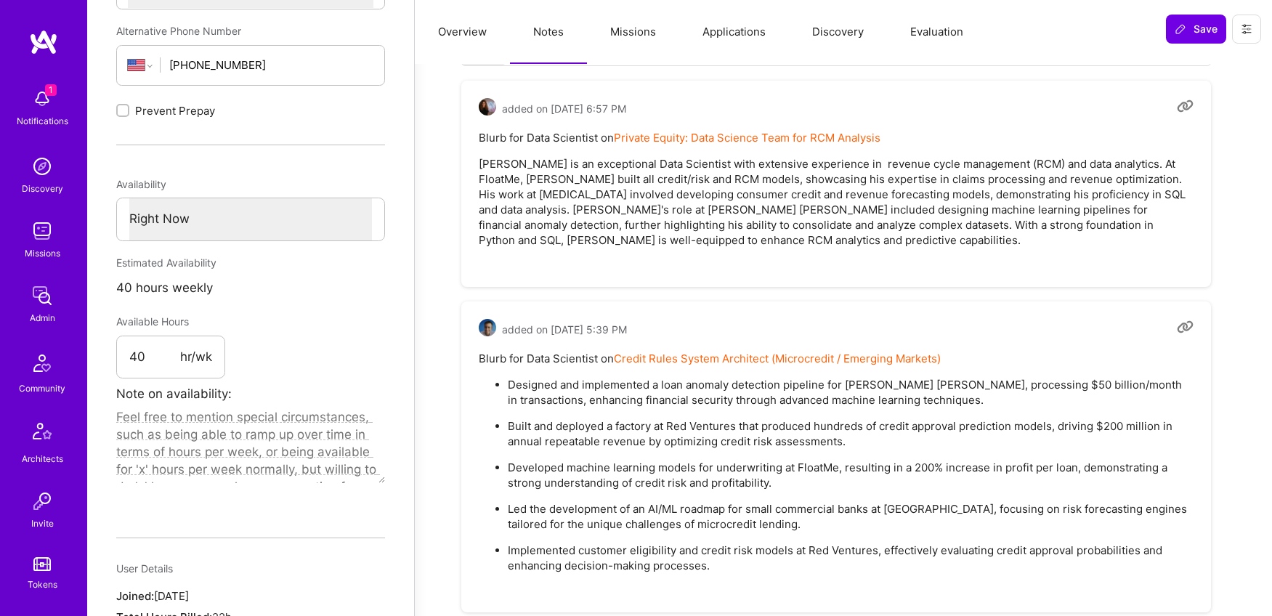
scroll to position [589, 0]
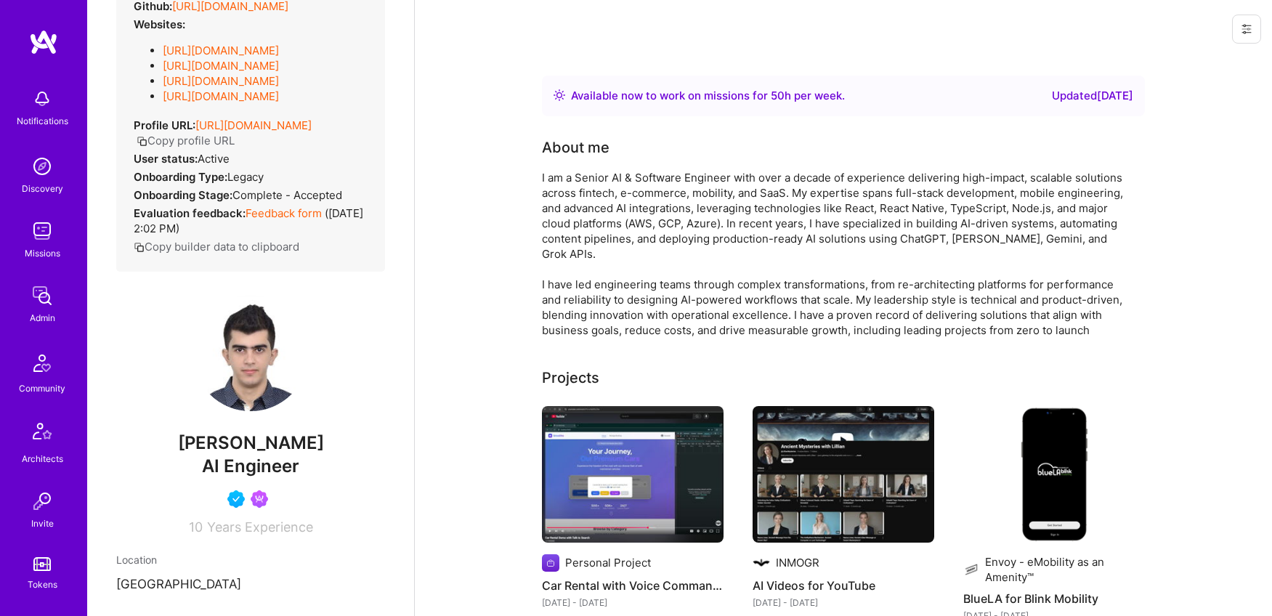
scroll to position [206, 0]
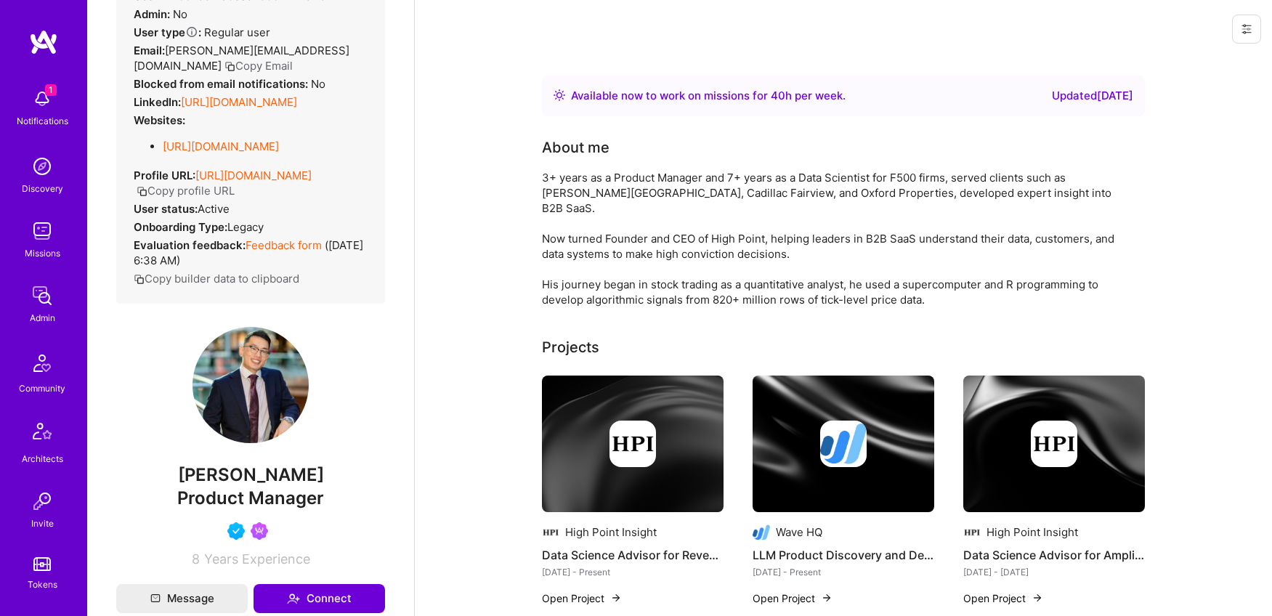
scroll to position [104, 0]
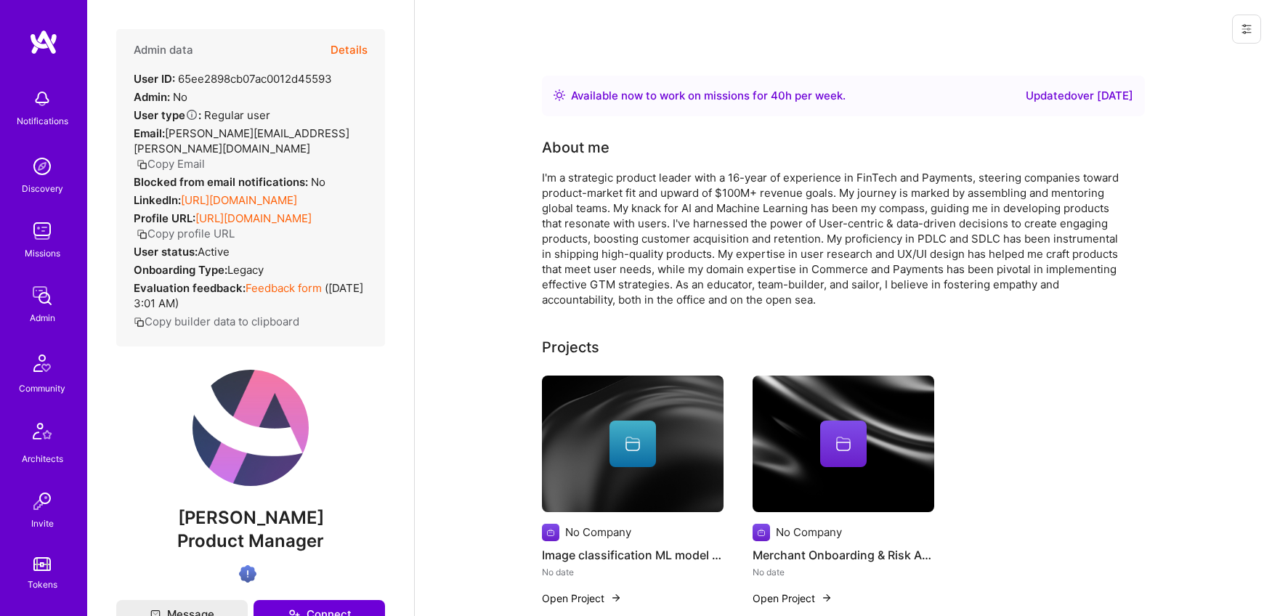
scroll to position [82, 0]
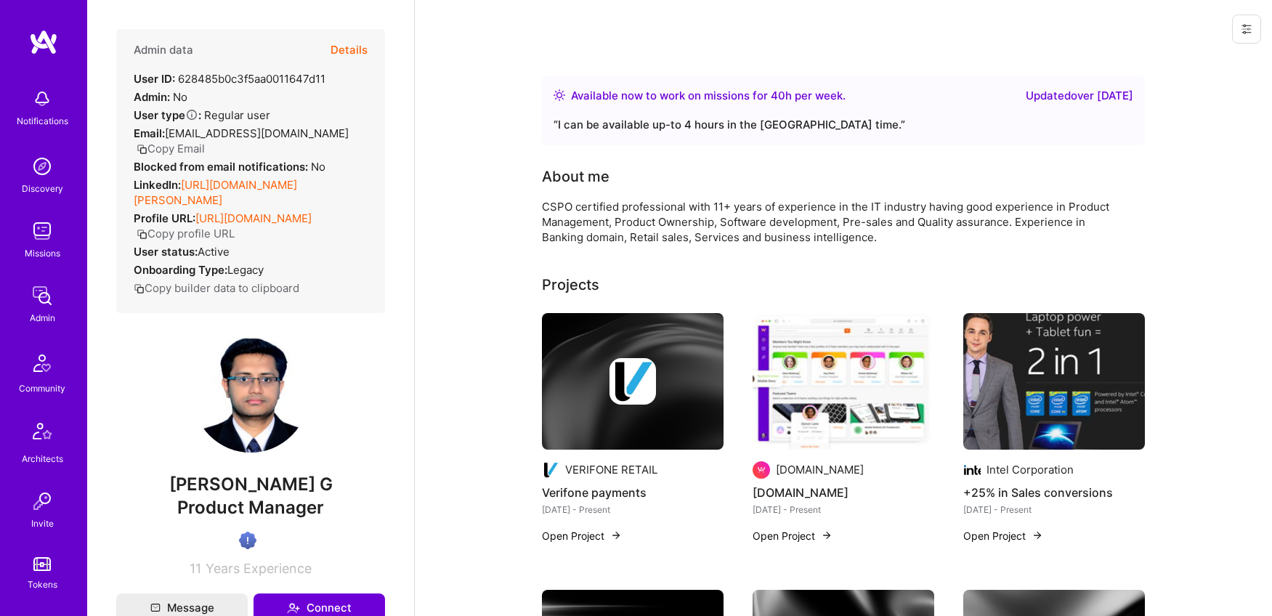
scroll to position [6, 0]
